Goal: Contribute content: Add original content to the website for others to see

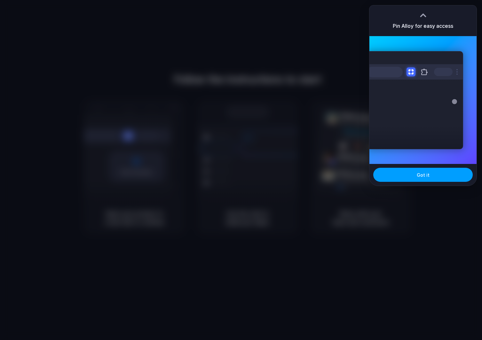
click at [420, 173] on span "Got it" at bounding box center [422, 175] width 13 height 7
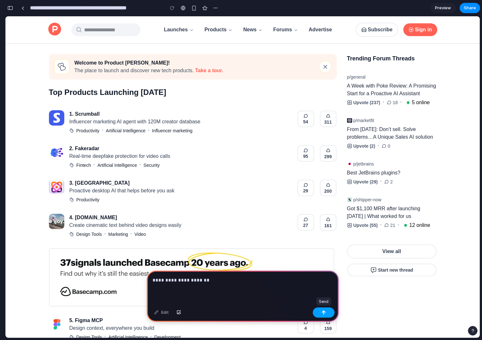
click at [322, 315] on div "button" at bounding box center [323, 312] width 4 height 4
